Goal: Task Accomplishment & Management: Complete application form

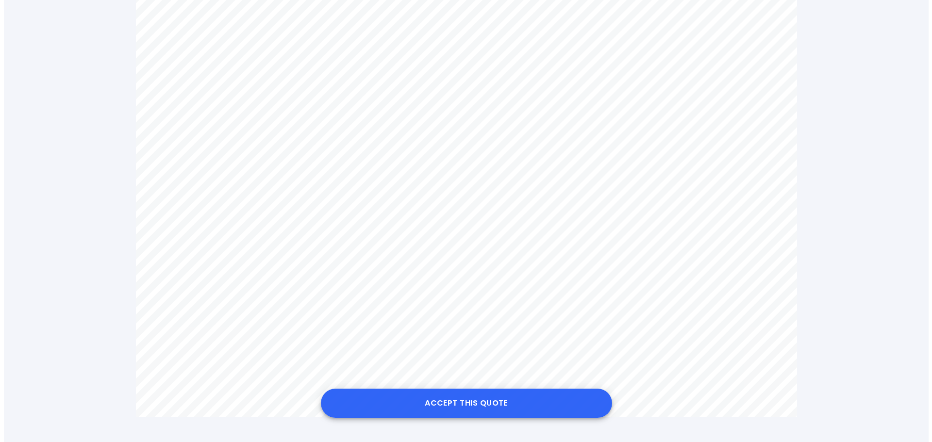
scroll to position [582, 0]
click at [466, 399] on button "Accept this Quote" at bounding box center [462, 403] width 291 height 29
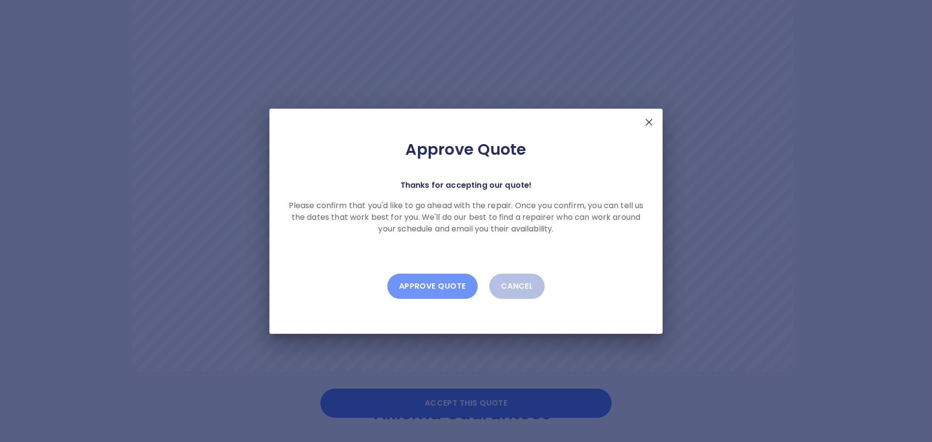
click at [428, 286] on button "Approve Quote" at bounding box center [432, 286] width 90 height 25
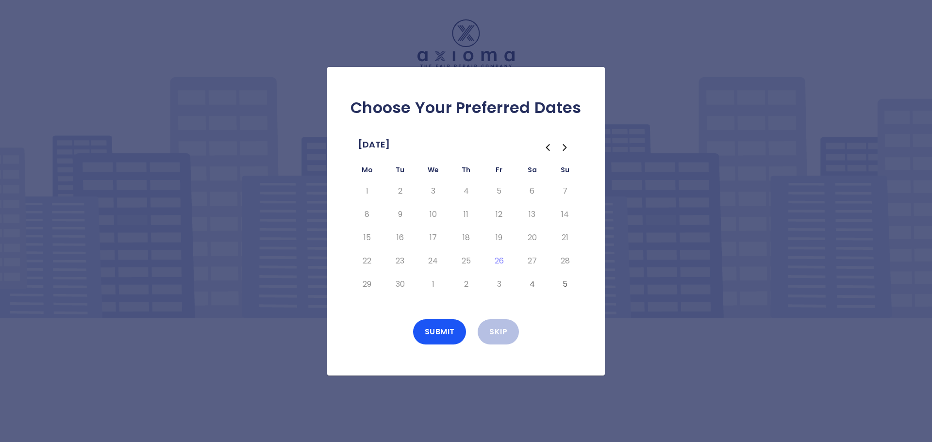
click at [567, 149] on icon "Go to the Next Month" at bounding box center [565, 148] width 12 height 12
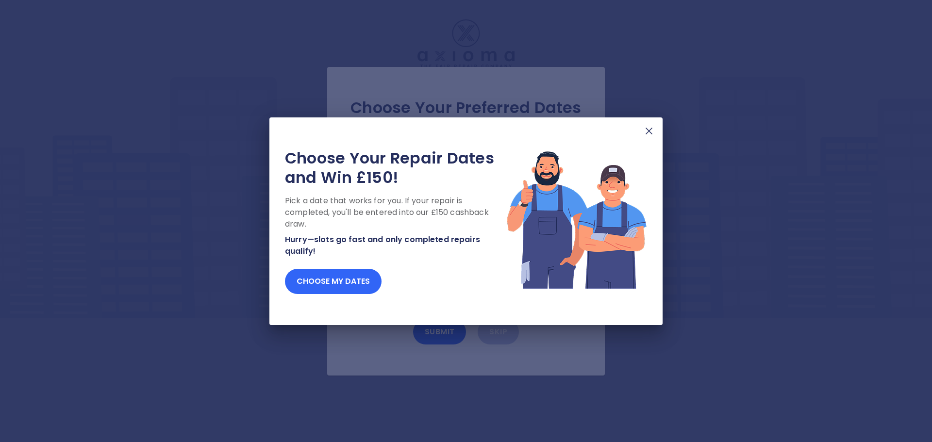
click at [347, 283] on button "Choose my dates" at bounding box center [333, 281] width 97 height 25
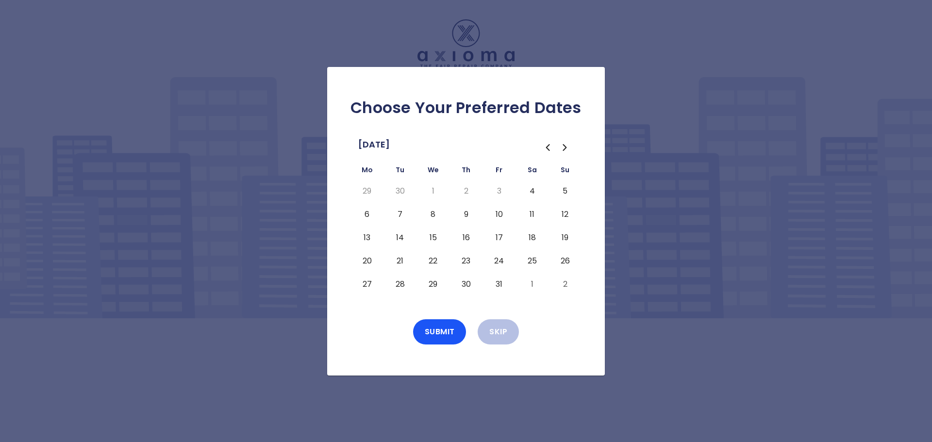
click at [367, 215] on button "6" at bounding box center [366, 215] width 17 height 16
click at [435, 335] on button "Submit" at bounding box center [439, 331] width 53 height 25
